Goal: Transaction & Acquisition: Subscribe to service/newsletter

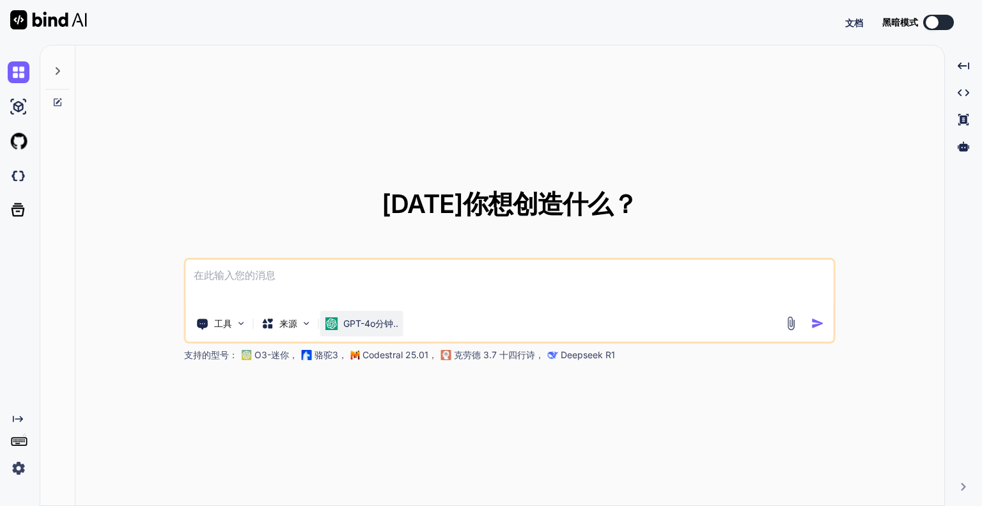
click at [354, 323] on font "GPT-4o分钟.." at bounding box center [370, 323] width 55 height 11
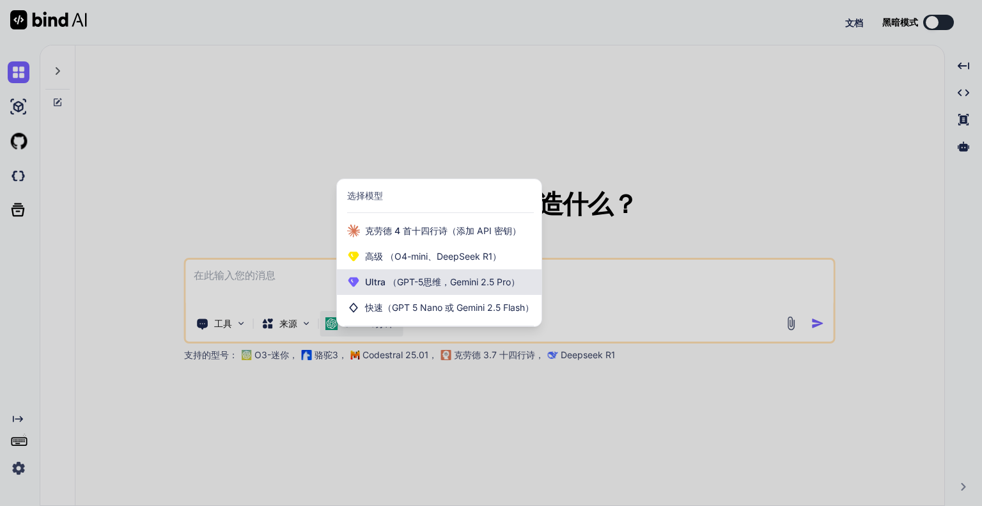
click at [416, 281] on font "（GPT-5思维，Gemini 2.5 Pro）" at bounding box center [454, 281] width 132 height 11
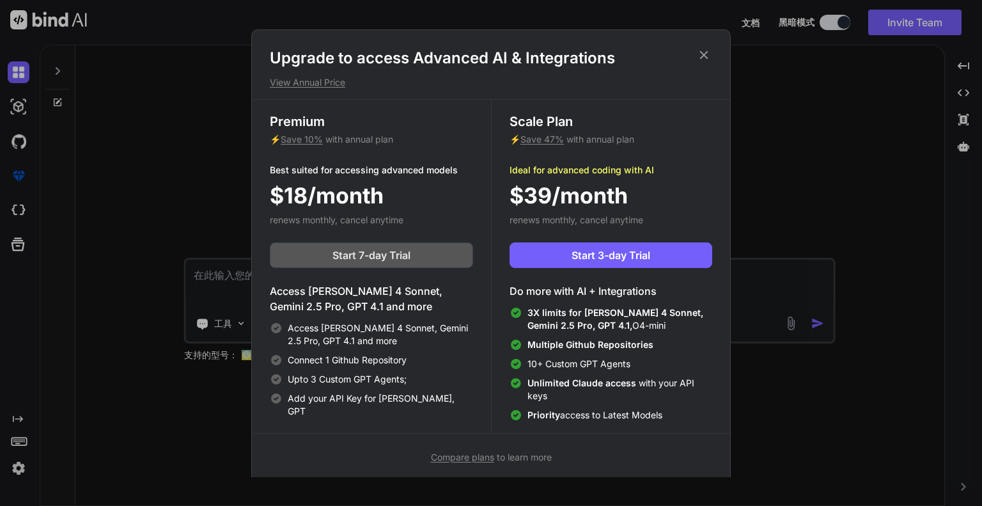
click at [438, 248] on button "Start 7-day Trial" at bounding box center [371, 255] width 203 height 26
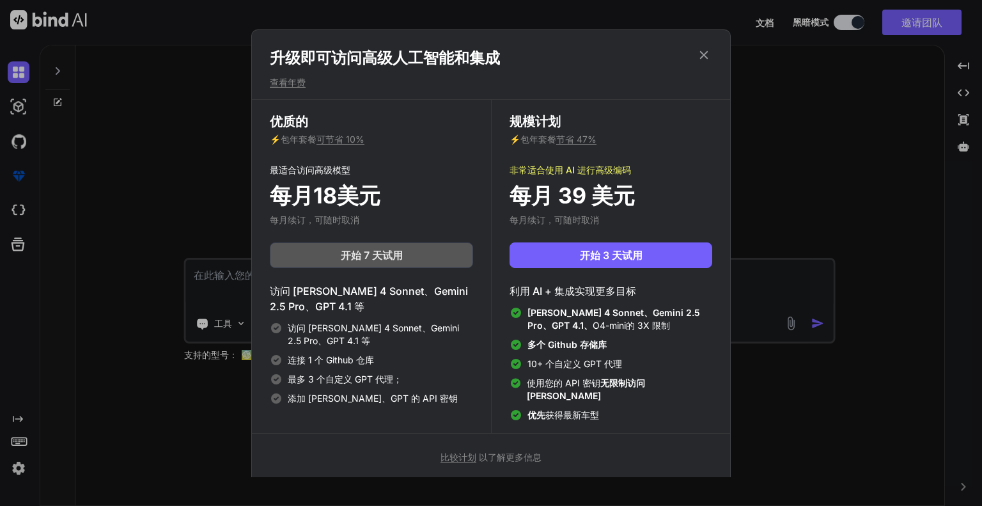
type textarea "x"
drag, startPoint x: 551, startPoint y: 384, endPoint x: 634, endPoint y: 389, distance: 83.3
click at [634, 389] on font "使用您的 API 密钥 无限制访问 [PERSON_NAME]" at bounding box center [586, 389] width 118 height 24
click at [634, 389] on font "无限制访问 [PERSON_NAME]" at bounding box center [586, 389] width 118 height 24
drag, startPoint x: 669, startPoint y: 388, endPoint x: 549, endPoint y: 388, distance: 120.2
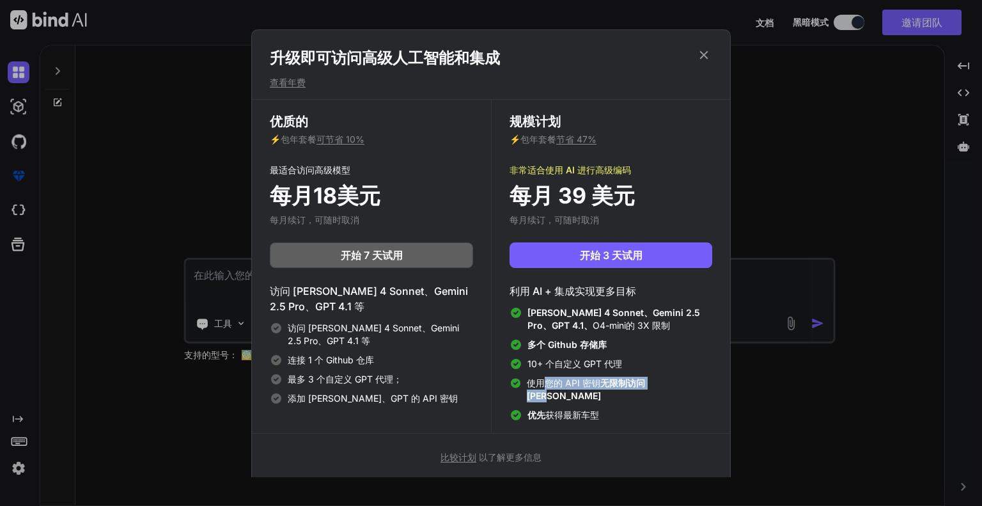
click at [549, 388] on font "使用您的 API 密钥 无限制访问 [PERSON_NAME]" at bounding box center [586, 389] width 118 height 24
click at [549, 388] on font "使用您的 API 密钥" at bounding box center [564, 382] width 74 height 11
click at [464, 451] on font "比较计划" at bounding box center [459, 456] width 36 height 11
click at [705, 53] on icon at bounding box center [704, 55] width 14 height 14
